Goal: Find specific fact: Find contact information

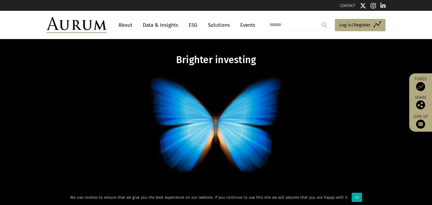
click at [114, 25] on nav "About Data & Insights ESG Solutions Events" at bounding box center [186, 25] width 158 height 16
click at [123, 25] on link "About" at bounding box center [126, 25] width 20 height 11
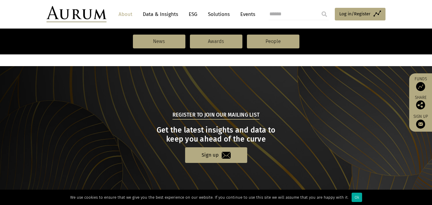
scroll to position [691, 0]
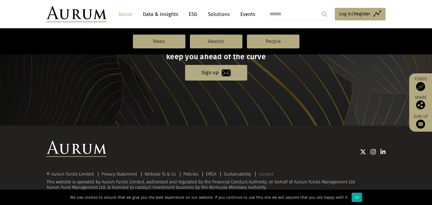
click at [267, 172] on link "Contact" at bounding box center [266, 173] width 15 height 5
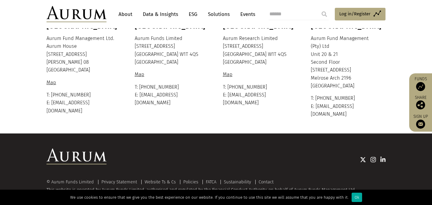
scroll to position [134, 0]
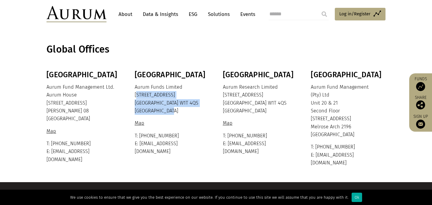
drag, startPoint x: 135, startPoint y: 94, endPoint x: 176, endPoint y: 110, distance: 43.7
click at [176, 110] on p "Aurum Funds Limited 80 Charlotte Street London W1T 4QS United Kingdom" at bounding box center [171, 99] width 73 height 32
copy p "80 Charlotte Street London W1T 4QS United Kingdom"
